Goal: Find specific page/section: Find specific page/section

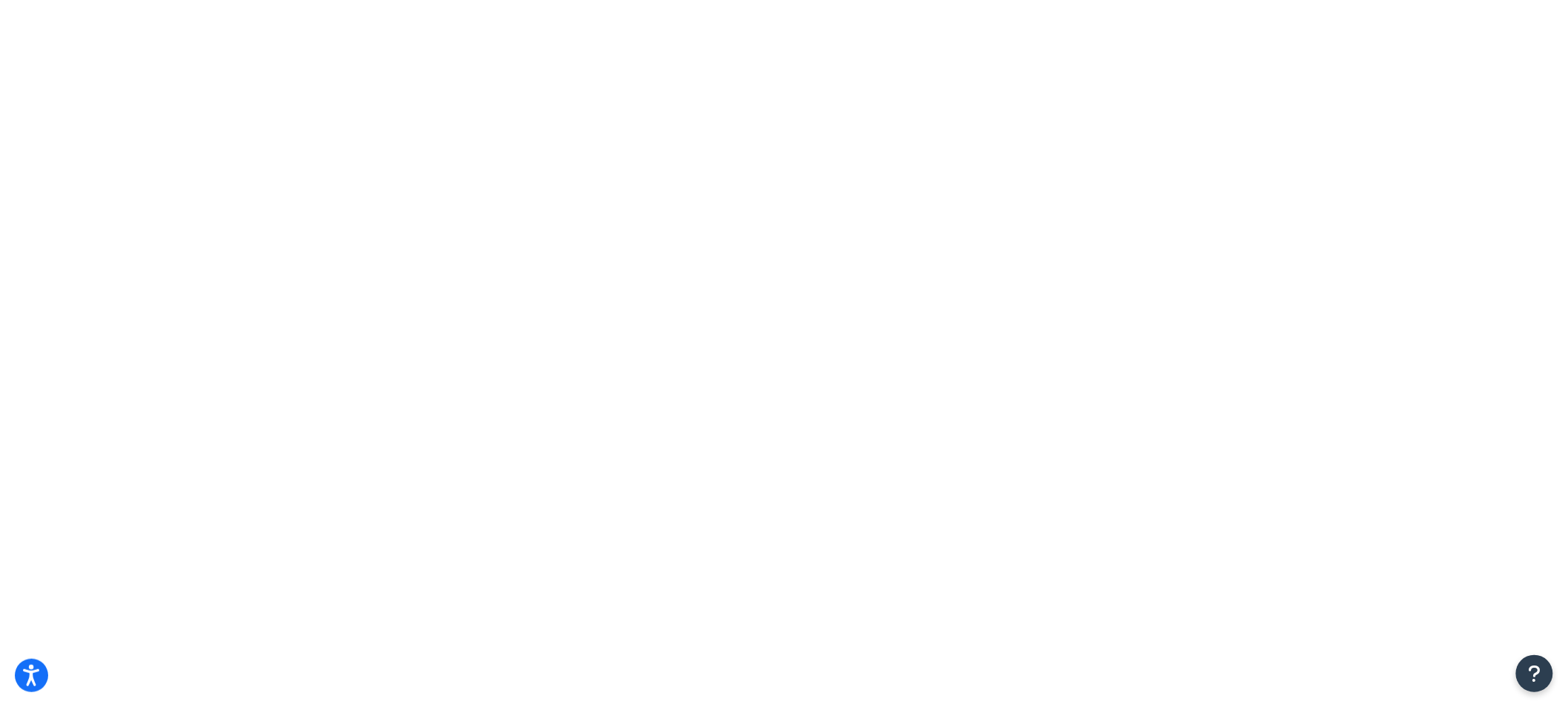
type input "s"
type input "n"
type input "exclude"
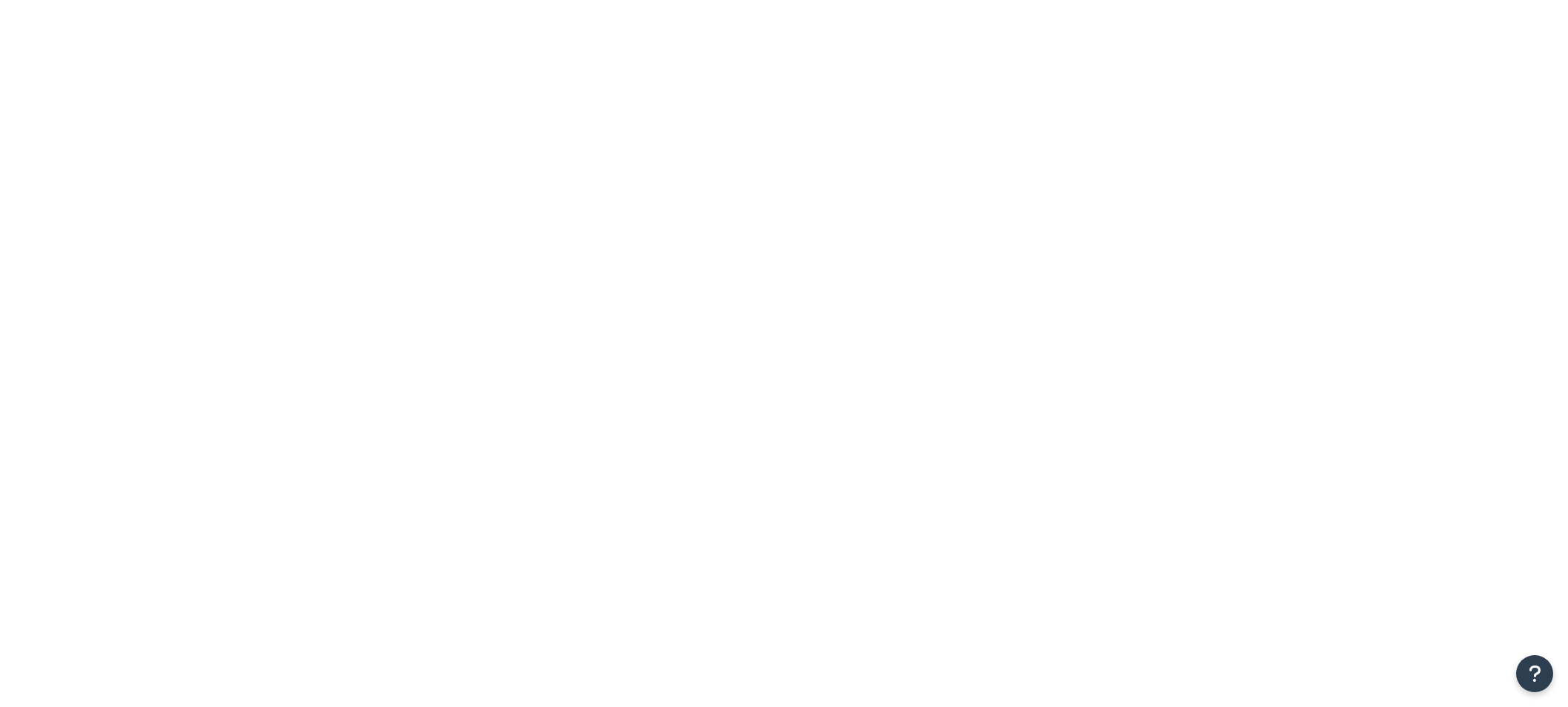
select select "15"
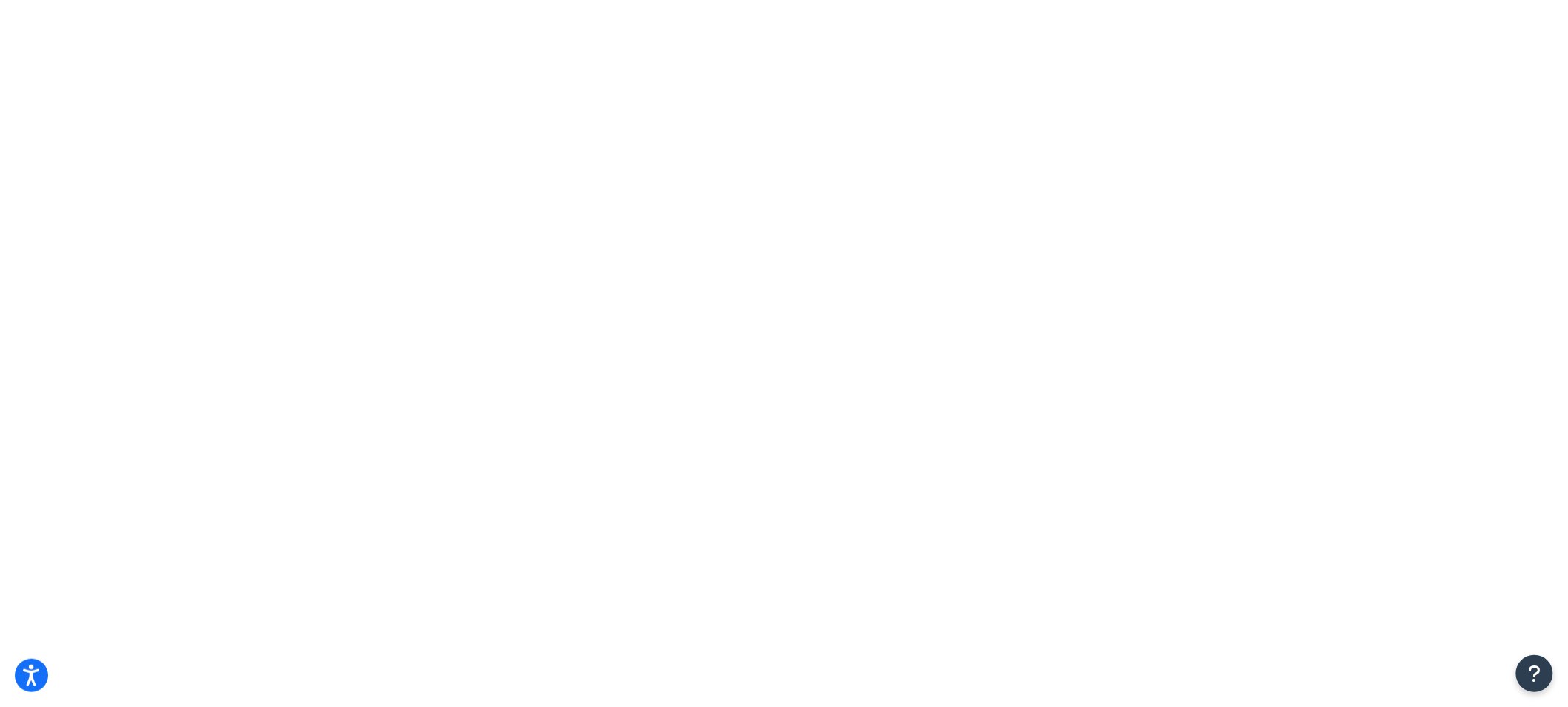
type input "s"
